Goal: Task Accomplishment & Management: Use online tool/utility

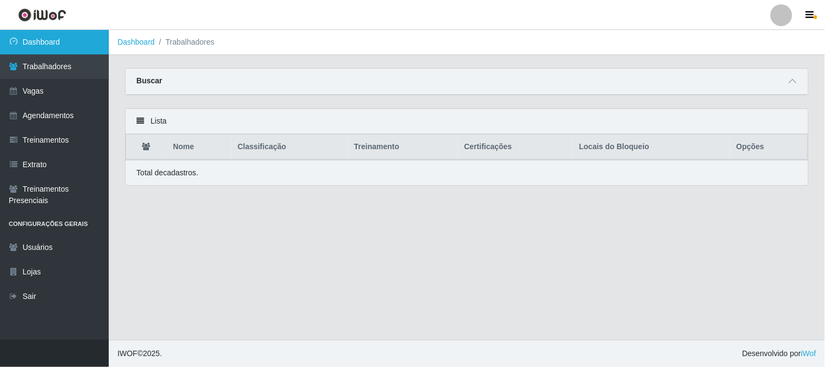
drag, startPoint x: 52, startPoint y: 36, endPoint x: 55, endPoint y: 41, distance: 5.9
click at [54, 37] on link "Dashboard" at bounding box center [54, 42] width 109 height 24
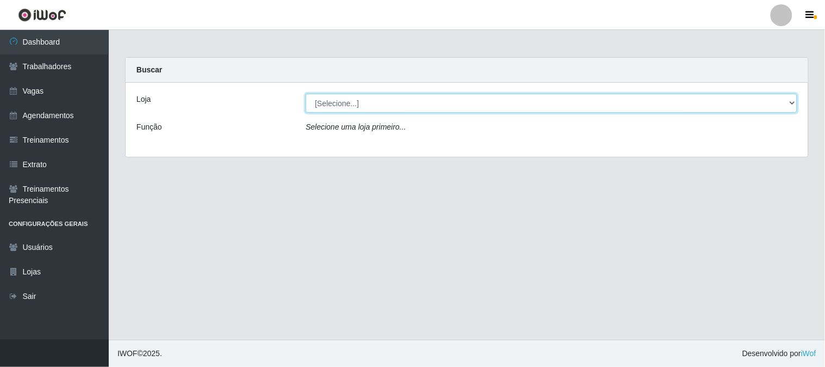
drag, startPoint x: 346, startPoint y: 101, endPoint x: 358, endPoint y: 110, distance: 15.5
click at [358, 109] on select "[Selecione...] Sapore D'italia" at bounding box center [552, 103] width 492 height 19
select select "266"
click at [306, 94] on select "[Selecione...] Sapore D'italia" at bounding box center [552, 103] width 492 height 19
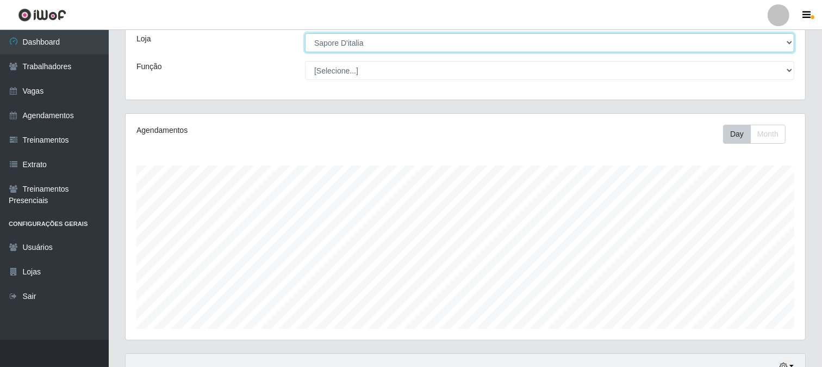
scroll to position [259, 0]
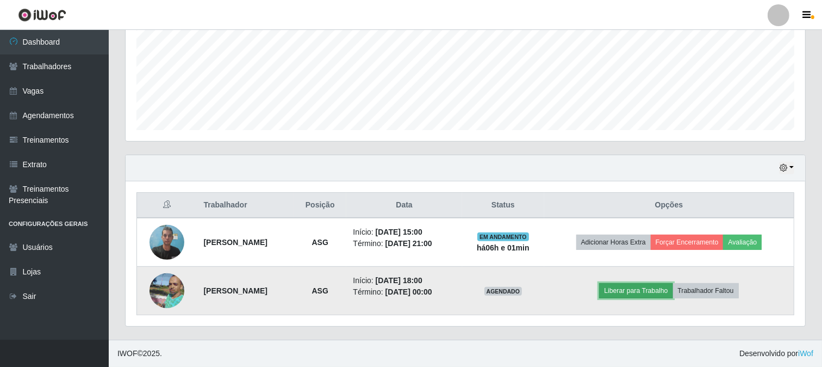
click at [664, 289] on button "Liberar para Trabalho" at bounding box center [635, 290] width 73 height 15
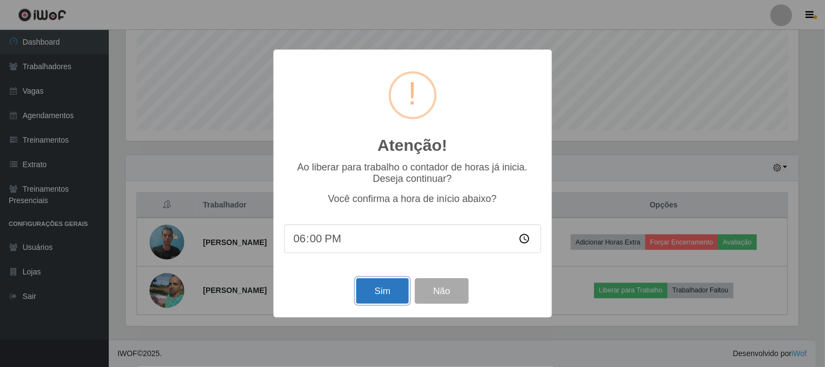
click at [391, 292] on button "Sim" at bounding box center [382, 291] width 53 height 26
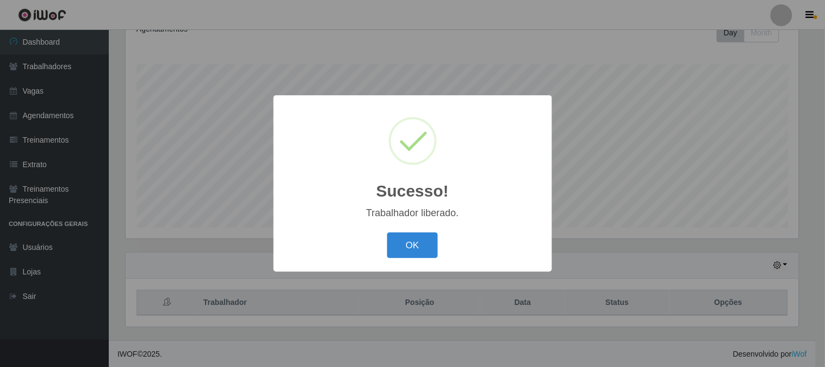
click at [424, 252] on button "OK" at bounding box center [412, 245] width 51 height 26
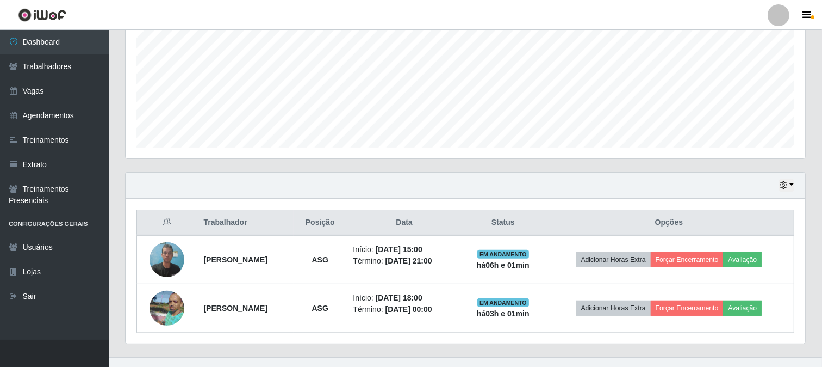
scroll to position [259, 0]
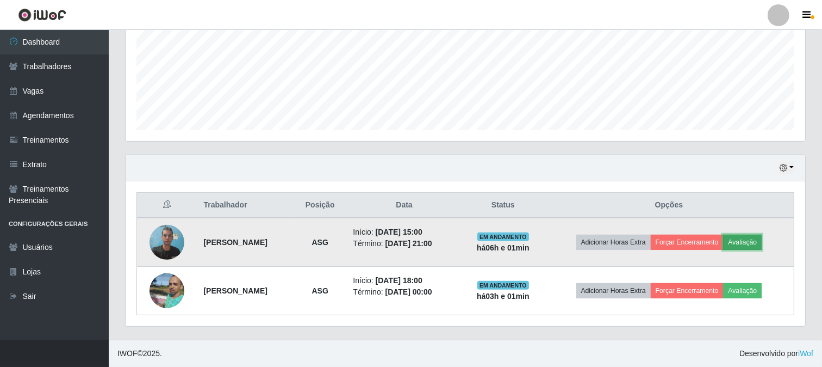
click at [762, 241] on button "Avaliação" at bounding box center [742, 241] width 39 height 15
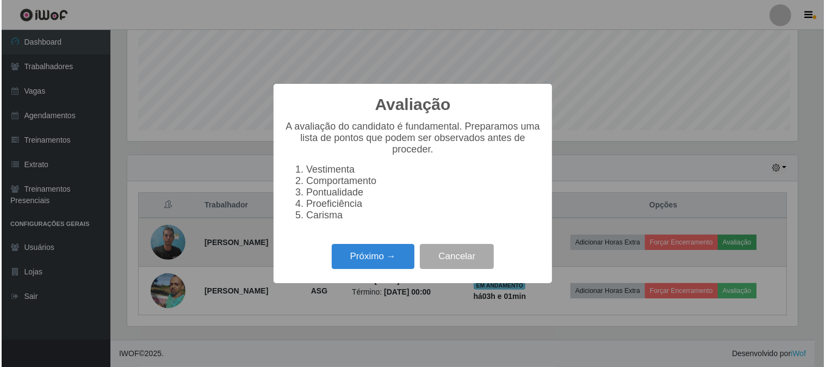
scroll to position [225, 673]
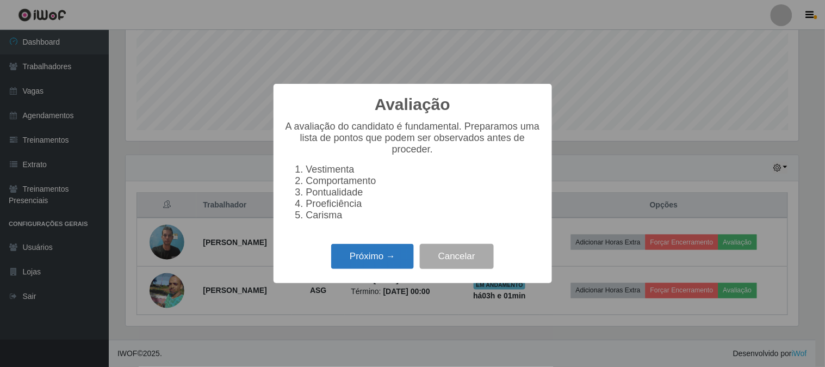
click at [379, 258] on button "Próximo →" at bounding box center [372, 257] width 83 height 26
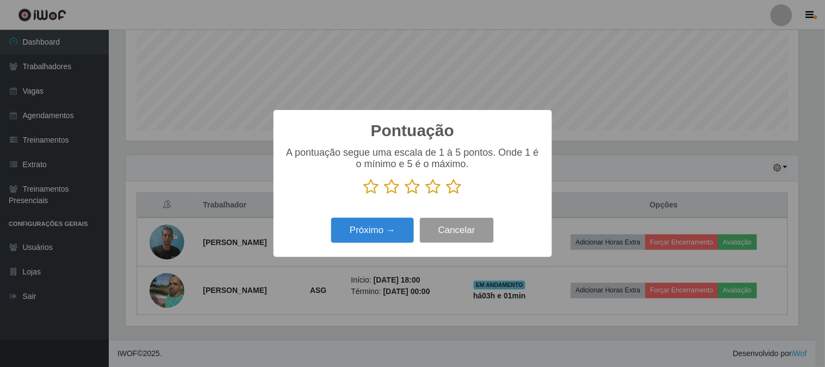
scroll to position [543648, 543200]
click at [450, 188] on icon at bounding box center [454, 186] width 15 height 16
click at [447, 195] on input "radio" at bounding box center [447, 195] width 0 height 0
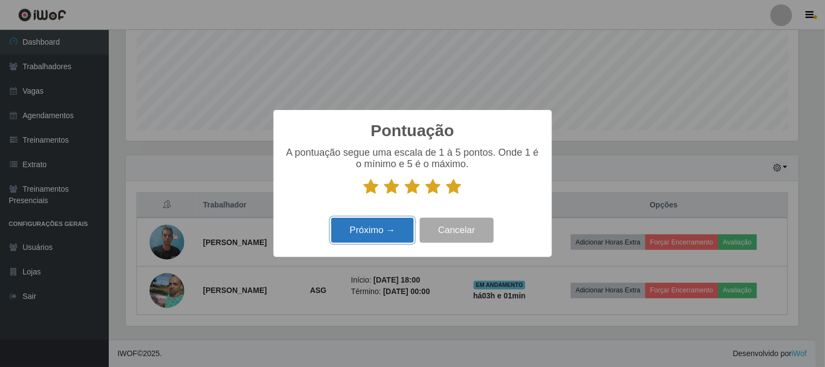
click at [380, 226] on button "Próximo →" at bounding box center [372, 231] width 83 height 26
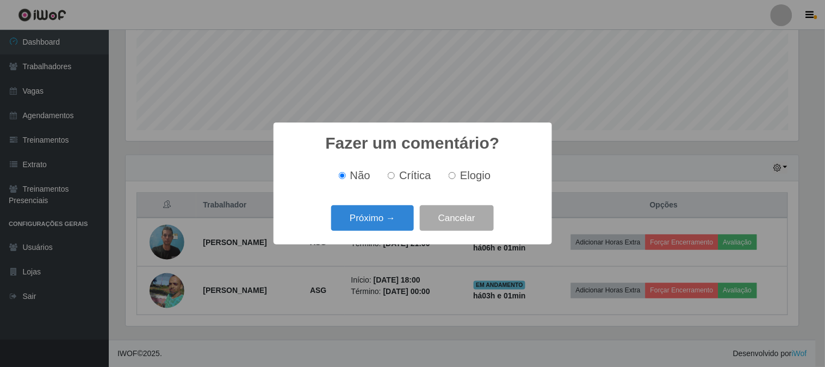
drag, startPoint x: 455, startPoint y: 177, endPoint x: 406, endPoint y: 202, distance: 55.7
click at [451, 181] on label "Elogio" at bounding box center [467, 175] width 46 height 13
click at [451, 179] on input "Elogio" at bounding box center [452, 175] width 7 height 7
radio input "true"
click at [369, 215] on button "Próximo →" at bounding box center [372, 218] width 83 height 26
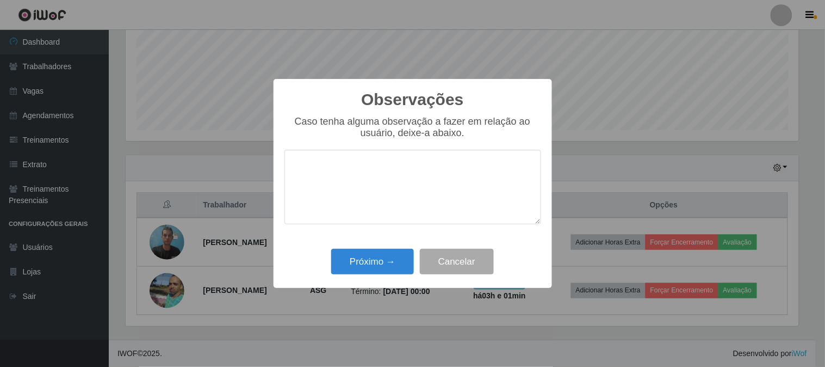
click at [345, 179] on textarea at bounding box center [412, 187] width 257 height 75
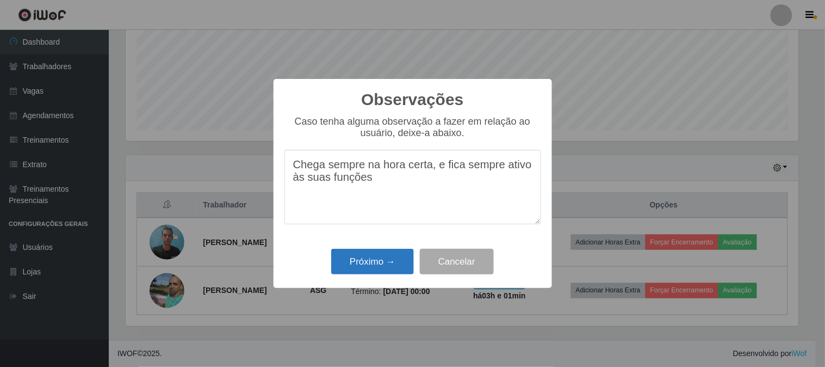
type textarea "Chega sempre na hora certa, e fica sempre ativo às suas funções"
click at [371, 270] on button "Próximo →" at bounding box center [372, 262] width 83 height 26
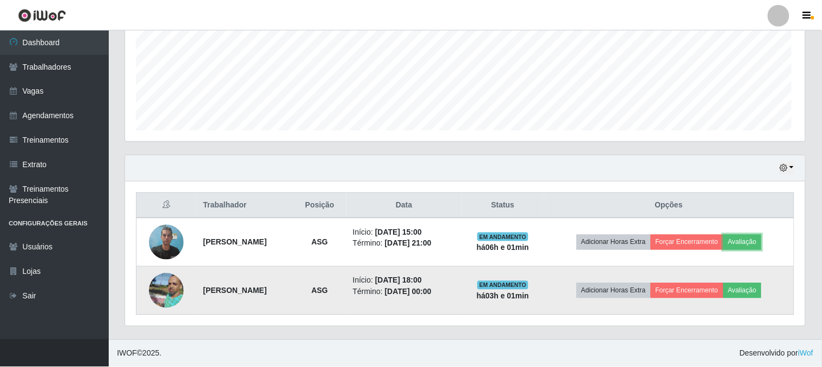
scroll to position [225, 680]
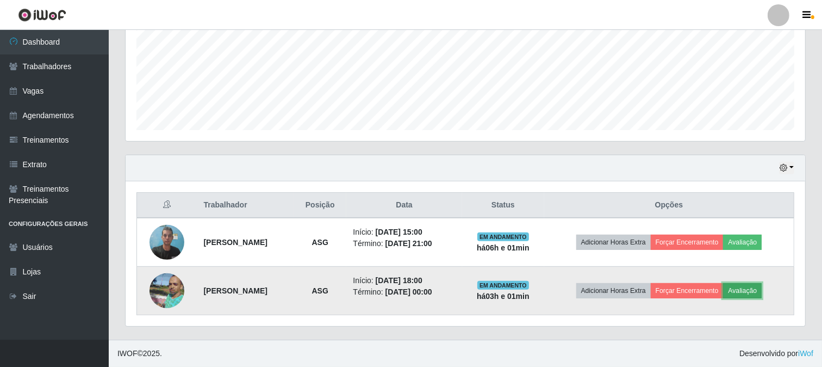
click at [762, 295] on button "Avaliação" at bounding box center [742, 290] width 39 height 15
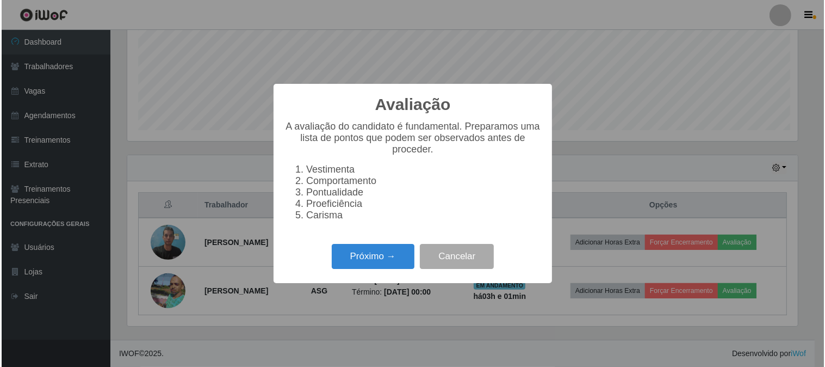
scroll to position [225, 673]
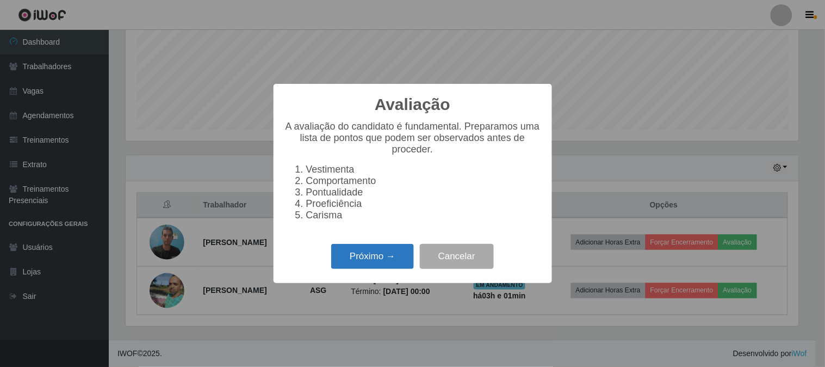
click at [373, 262] on button "Próximo →" at bounding box center [372, 257] width 83 height 26
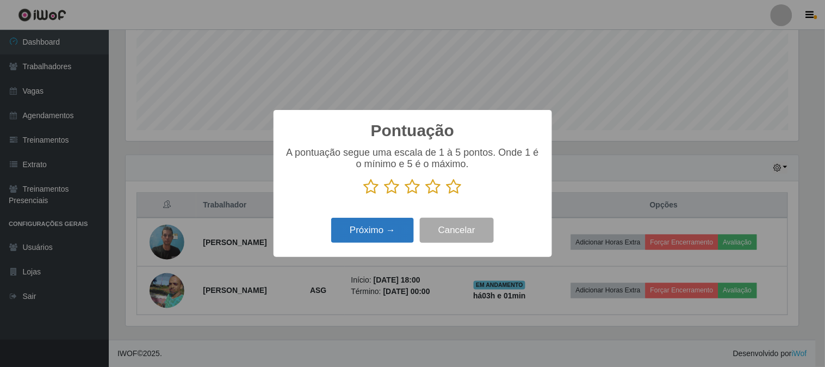
scroll to position [543648, 543200]
drag, startPoint x: 453, startPoint y: 189, endPoint x: 409, endPoint y: 224, distance: 55.7
click at [453, 189] on icon at bounding box center [454, 186] width 15 height 16
click at [447, 195] on input "radio" at bounding box center [447, 195] width 0 height 0
click at [390, 231] on button "Próximo →" at bounding box center [372, 231] width 83 height 26
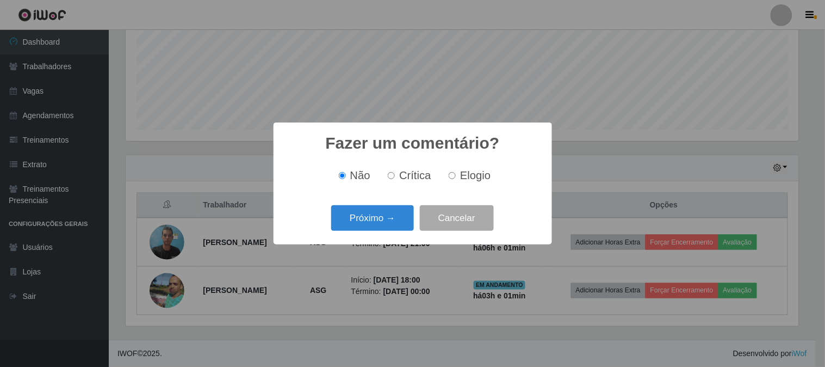
click at [462, 179] on span "Elogio" at bounding box center [475, 175] width 30 height 12
click at [456, 179] on input "Elogio" at bounding box center [452, 175] width 7 height 7
radio input "true"
click at [395, 224] on button "Próximo →" at bounding box center [372, 218] width 83 height 26
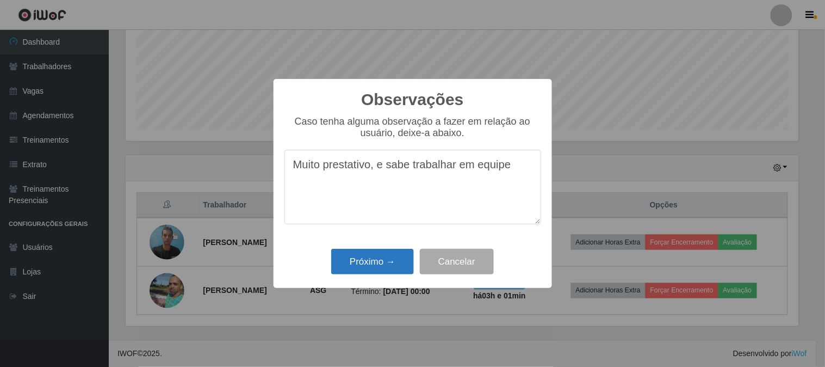
type textarea "Muito prestativo, e sabe trabalhar em equipe"
click at [395, 263] on button "Próximo →" at bounding box center [372, 262] width 83 height 26
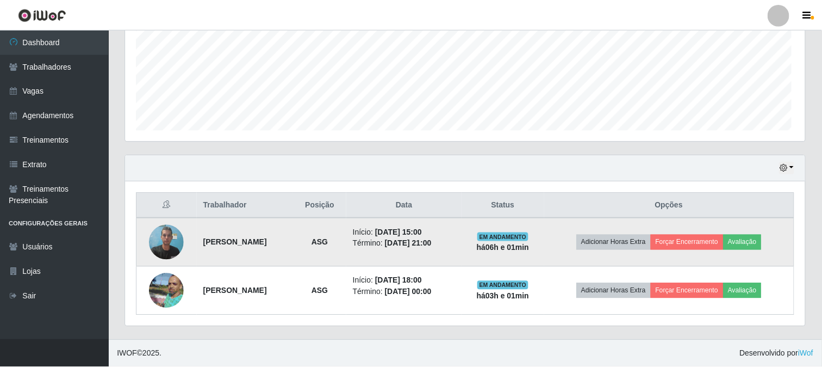
scroll to position [225, 680]
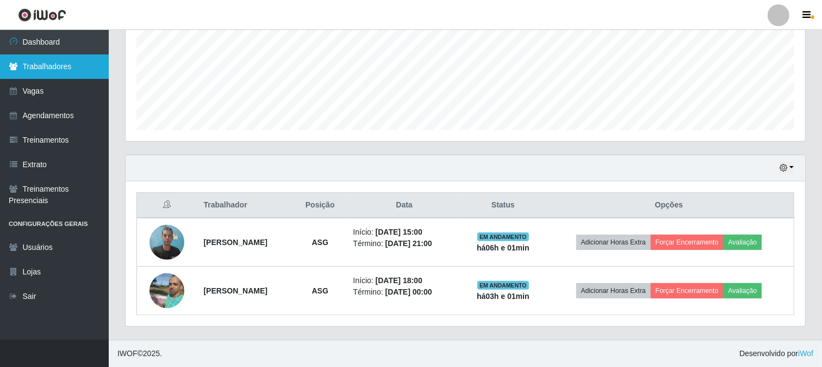
click at [48, 74] on link "Trabalhadores" at bounding box center [54, 66] width 109 height 24
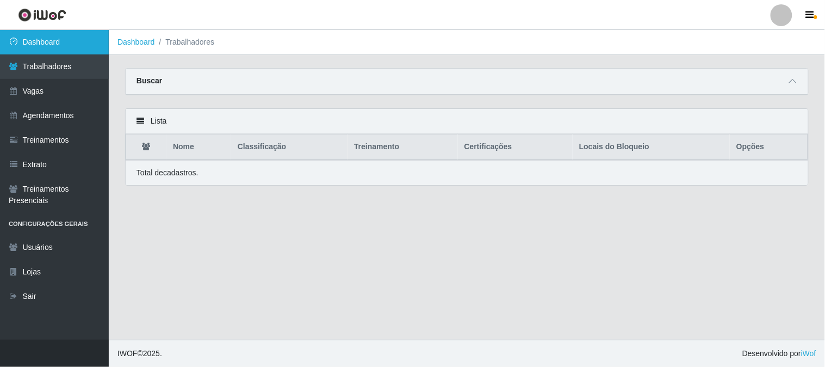
click at [48, 42] on link "Dashboard" at bounding box center [54, 42] width 109 height 24
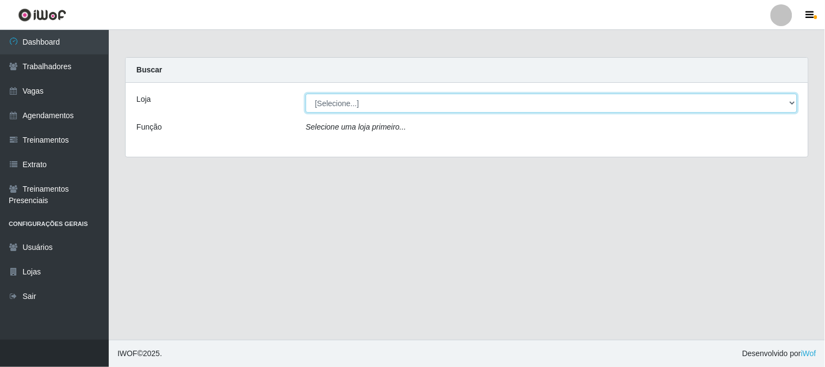
drag, startPoint x: 381, startPoint y: 100, endPoint x: 374, endPoint y: 123, distance: 24.1
click at [381, 100] on select "[Selecione...] Sapore D'italia" at bounding box center [552, 103] width 492 height 19
click at [378, 100] on select "[Selecione...] Sapore D'italia" at bounding box center [552, 103] width 492 height 19
select select "266"
click at [306, 94] on select "[Selecione...] Sapore D'italia" at bounding box center [552, 103] width 492 height 19
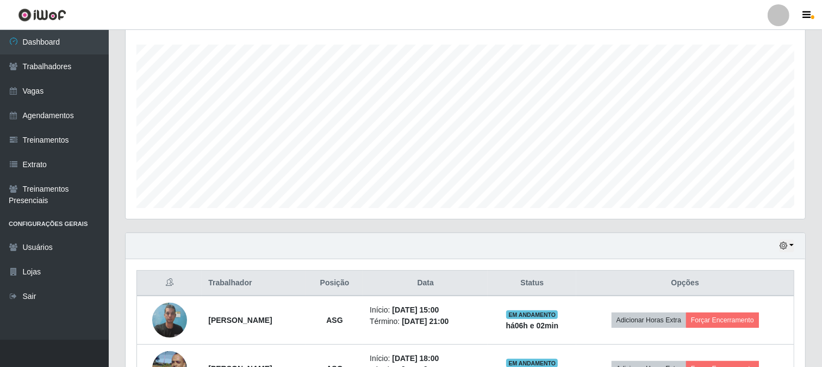
scroll to position [259, 0]
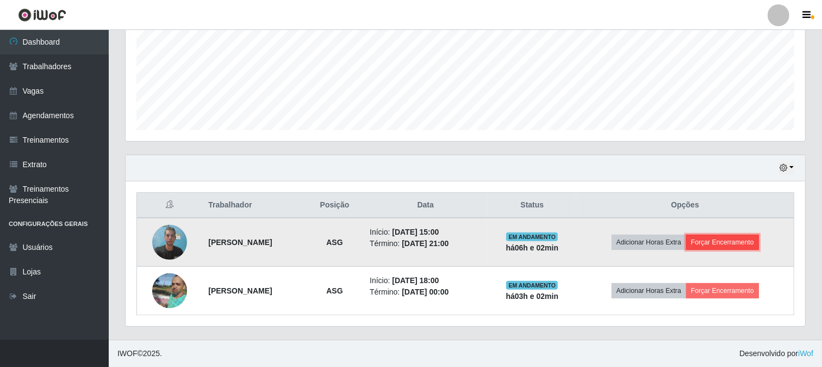
click at [739, 243] on button "Forçar Encerramento" at bounding box center [722, 241] width 73 height 15
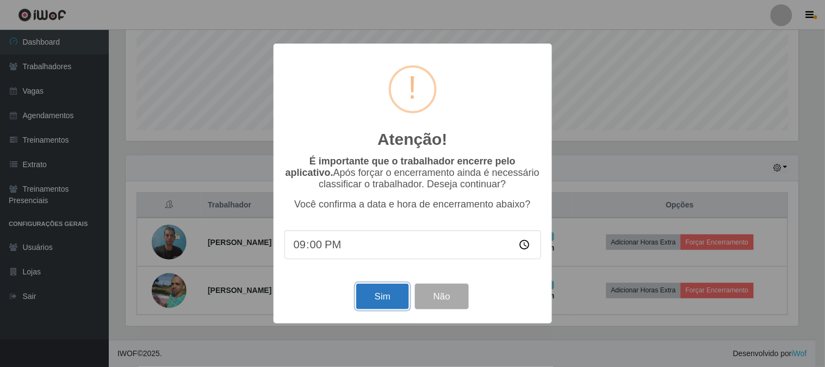
click at [387, 302] on button "Sim" at bounding box center [382, 296] width 53 height 26
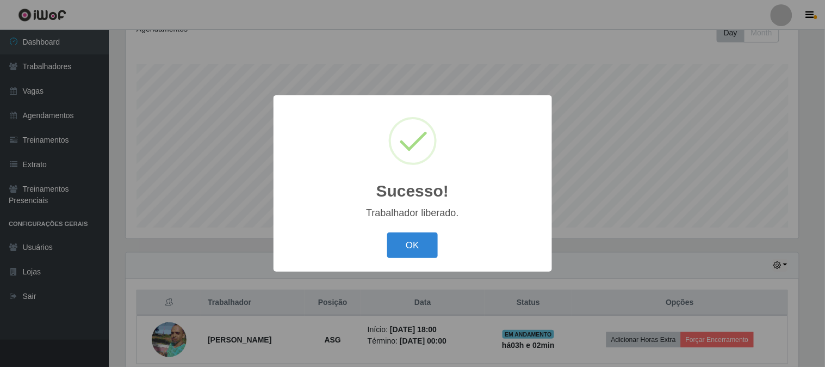
click at [405, 247] on button "OK" at bounding box center [412, 245] width 51 height 26
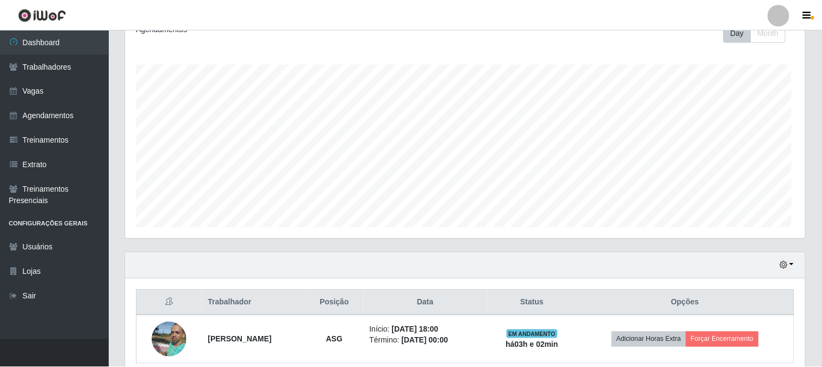
scroll to position [225, 680]
